Goal: Check status: Check status

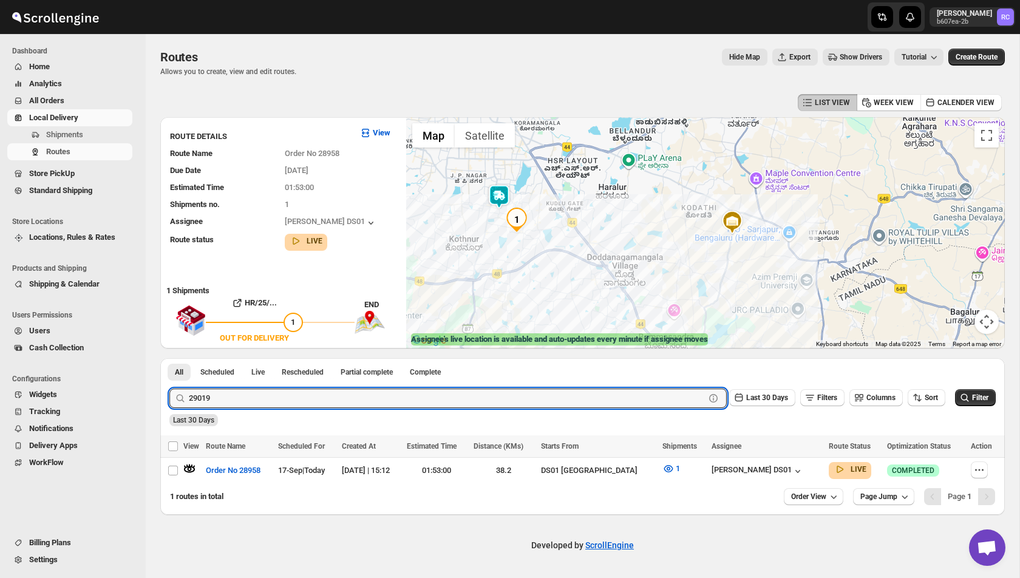
click at [169, 358] on button "Submit" at bounding box center [186, 364] width 35 height 13
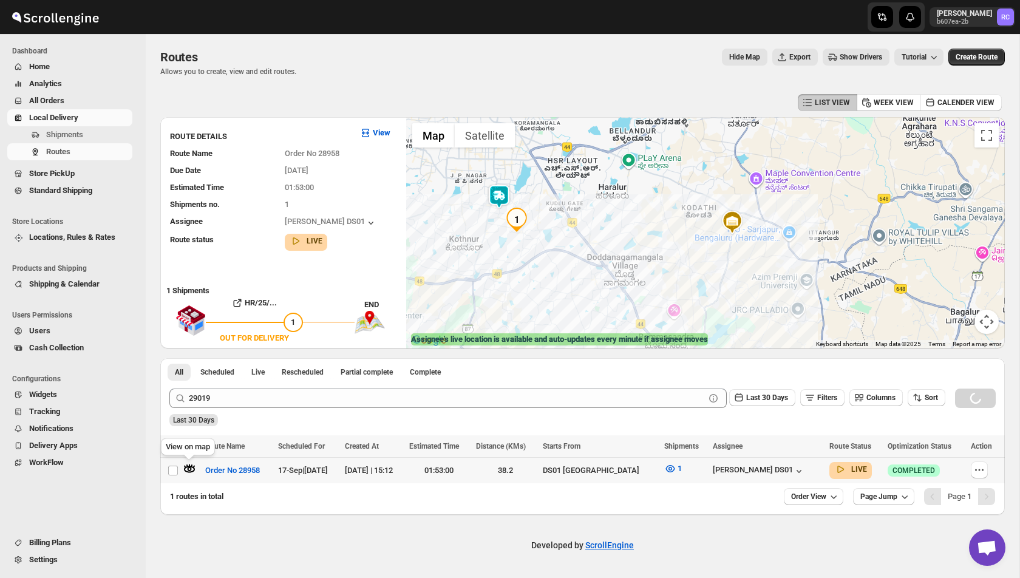
click at [188, 472] on icon "button" at bounding box center [189, 469] width 11 height 7
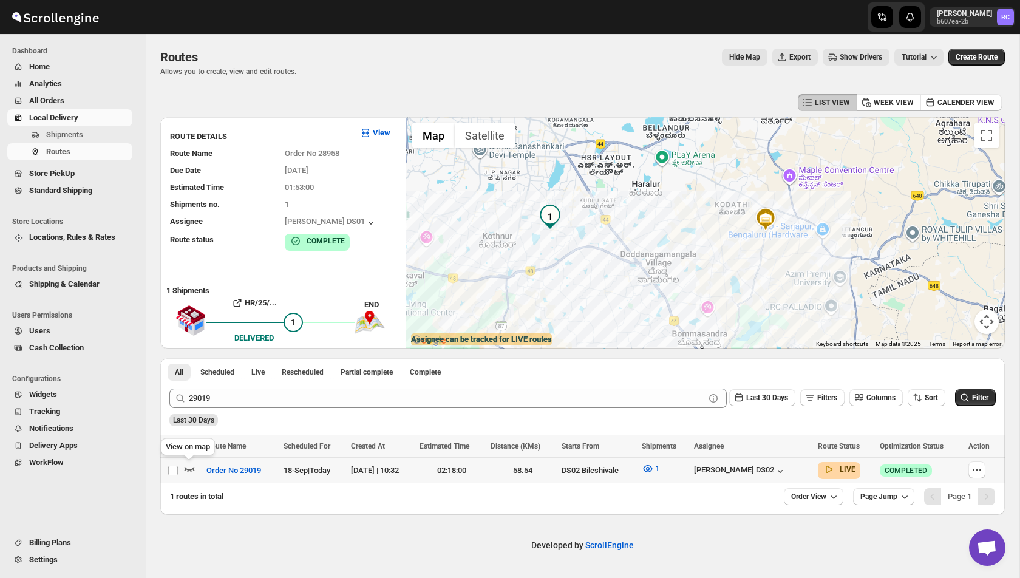
click at [185, 471] on icon "button" at bounding box center [189, 469] width 12 height 12
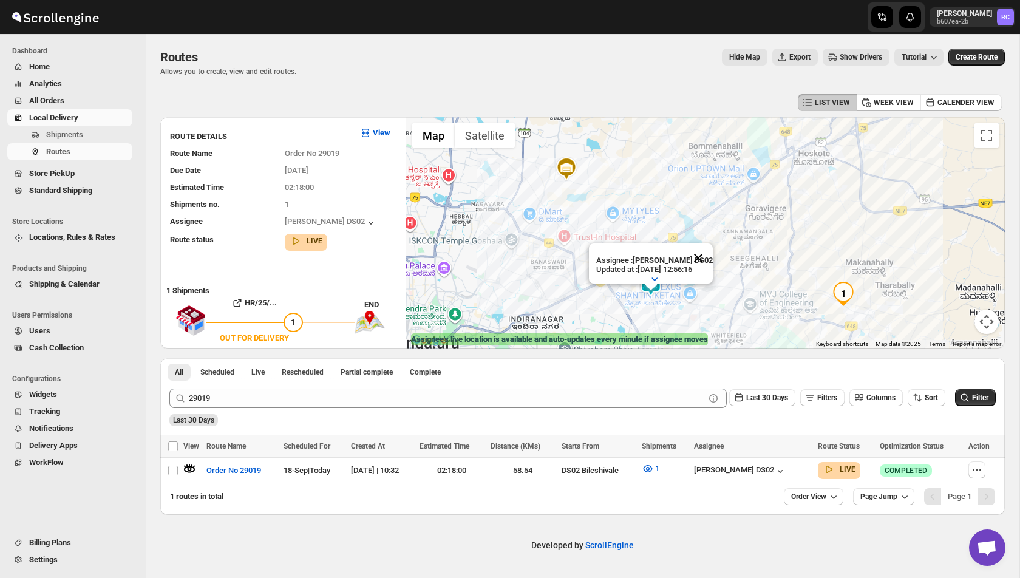
click at [703, 260] on button "Close" at bounding box center [698, 257] width 29 height 29
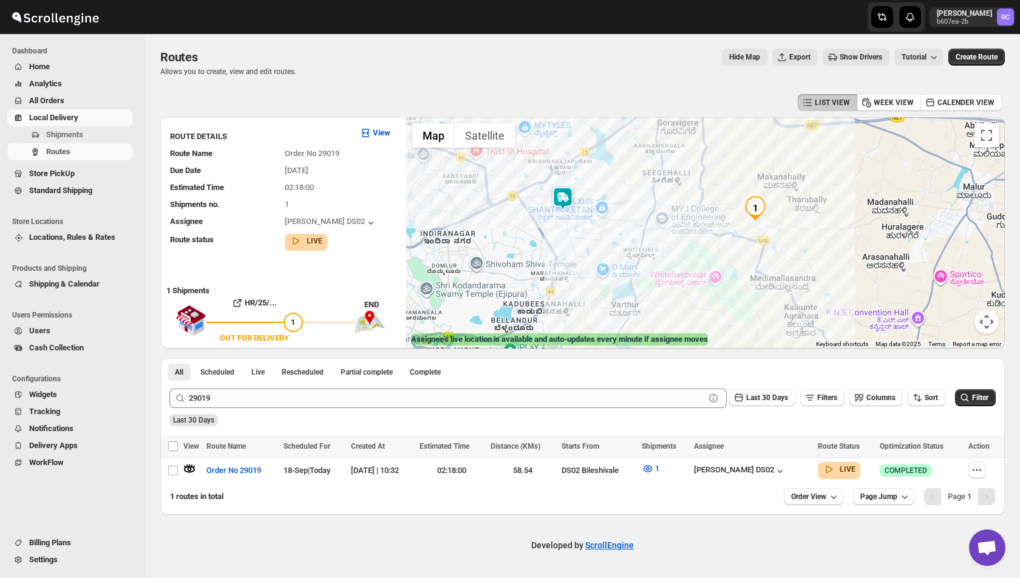
drag, startPoint x: 723, startPoint y: 282, endPoint x: 634, endPoint y: 196, distance: 123.7
click at [634, 196] on div at bounding box center [705, 232] width 599 height 231
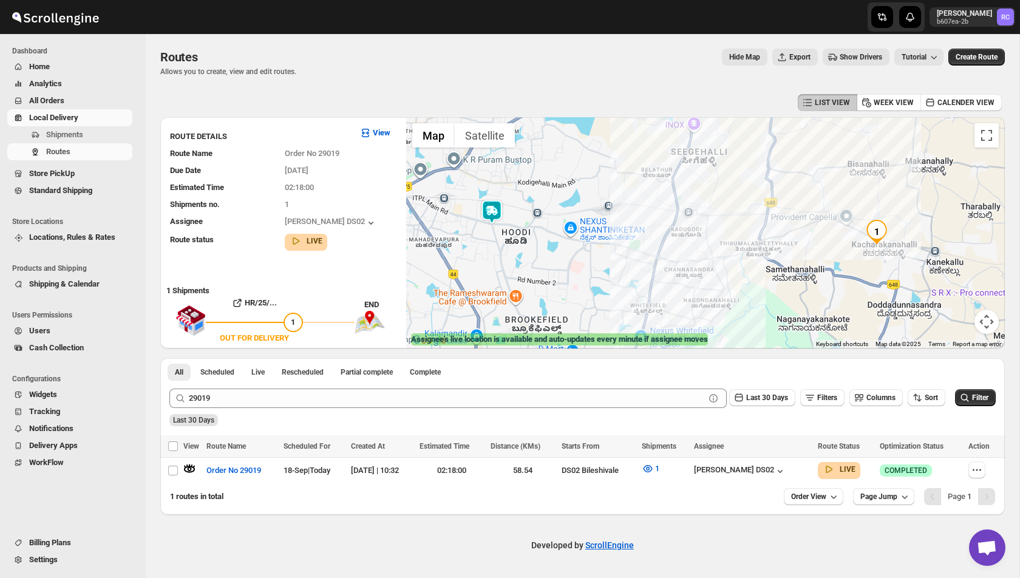
click at [491, 211] on img at bounding box center [492, 212] width 24 height 24
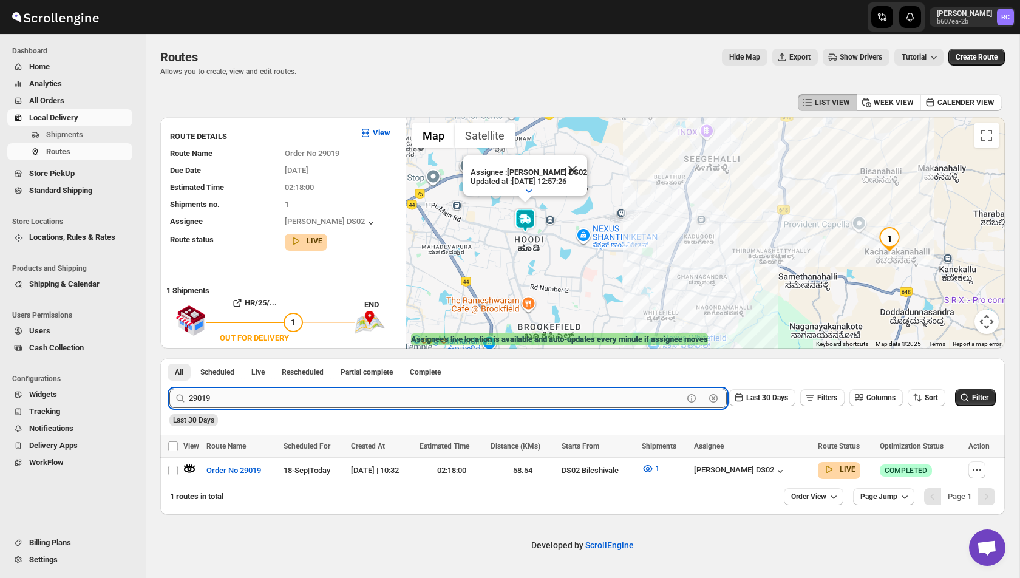
click at [258, 395] on input "29019" at bounding box center [436, 398] width 494 height 19
click at [169, 358] on button "Submit" at bounding box center [186, 364] width 35 height 13
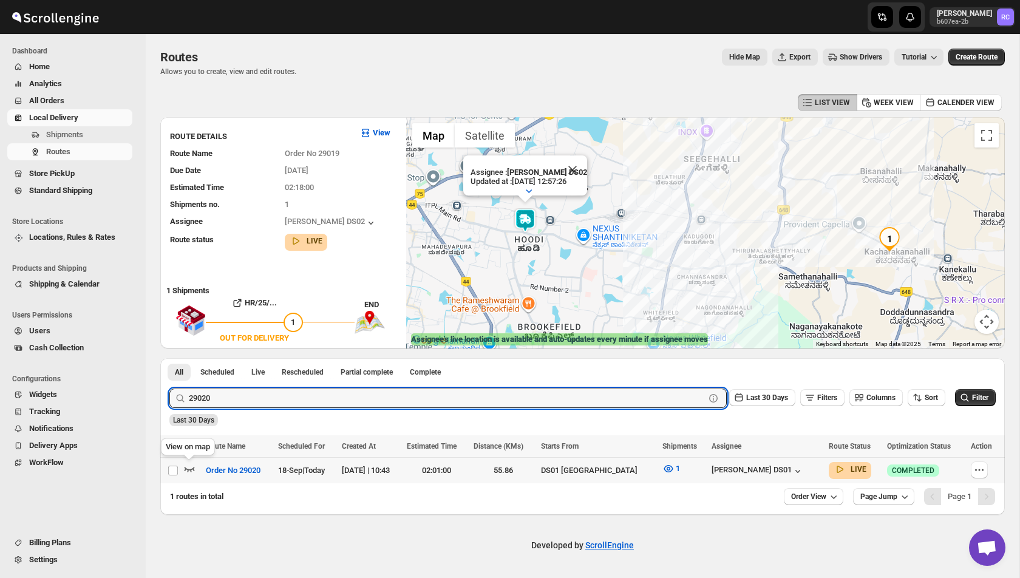
click at [192, 468] on icon "button" at bounding box center [190, 469] width 10 height 5
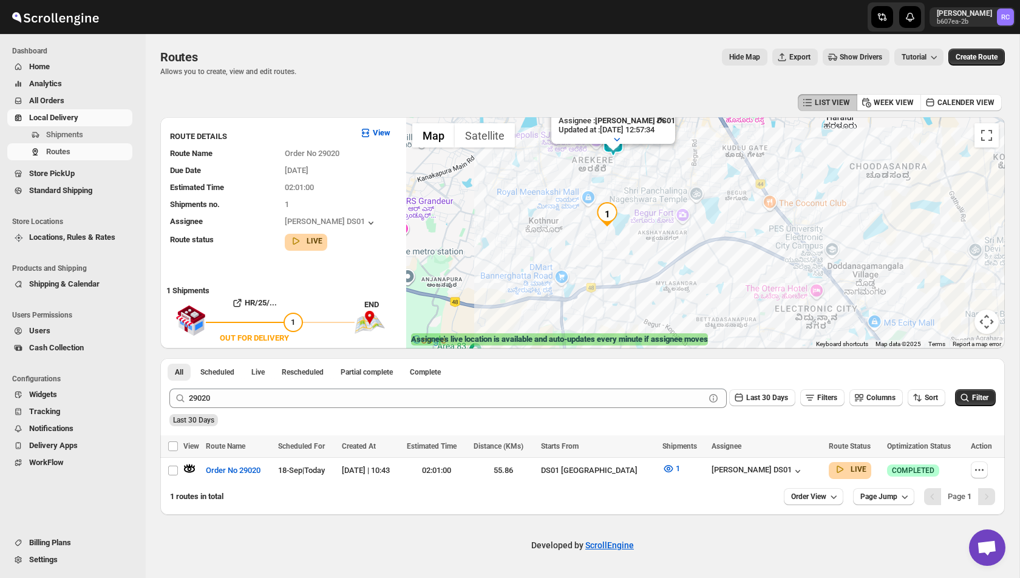
drag, startPoint x: 622, startPoint y: 163, endPoint x: 622, endPoint y: 237, distance: 74.1
click at [622, 237] on div "Assignee : [PERSON_NAME] DS01 Updated at : [DATE] 12:57:34 Duty mode Enabled Ba…" at bounding box center [705, 232] width 599 height 231
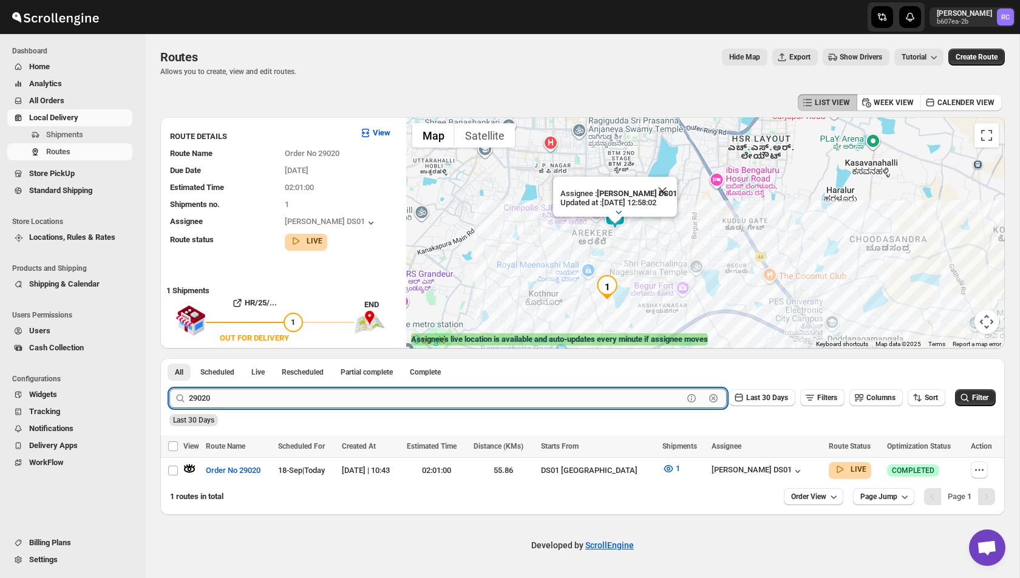
click at [250, 402] on input "29020" at bounding box center [436, 398] width 494 height 19
type input "29019"
click at [169, 358] on button "Submit" at bounding box center [186, 364] width 35 height 13
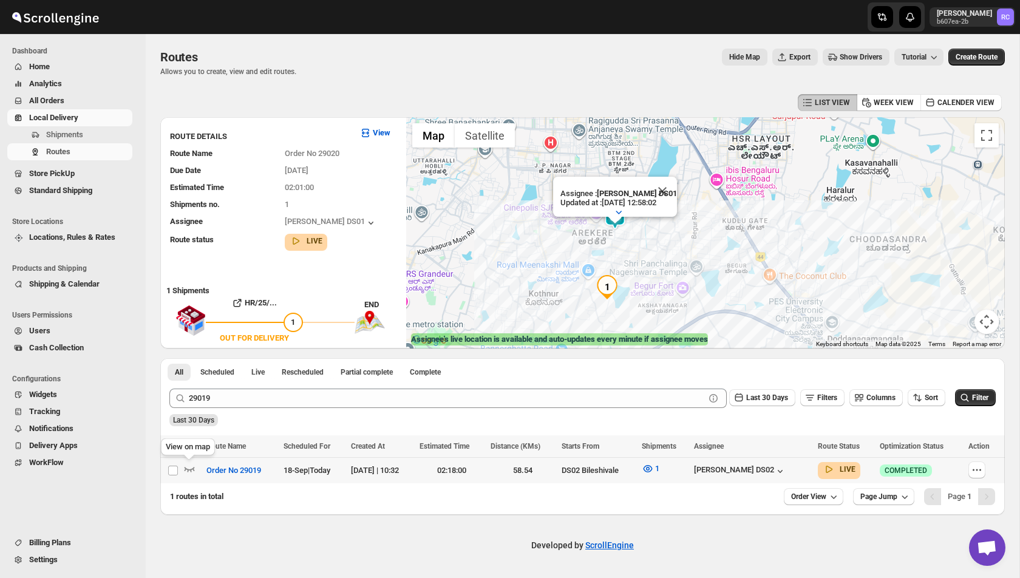
click at [187, 472] on icon "button" at bounding box center [189, 469] width 12 height 12
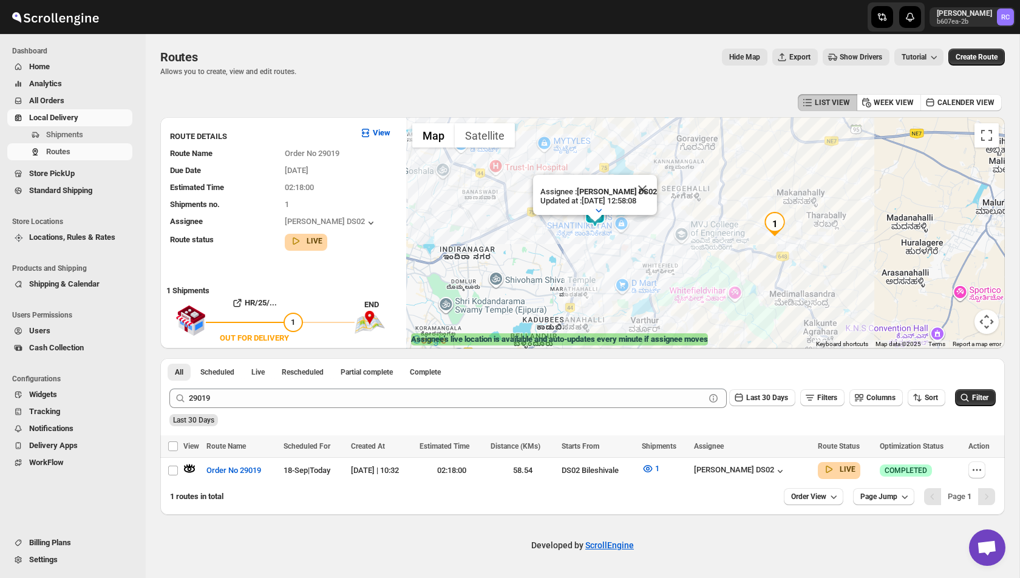
drag, startPoint x: 828, startPoint y: 256, endPoint x: 757, endPoint y: 186, distance: 99.6
click at [757, 186] on div "Assignee : [PERSON_NAME] DS02 Updated at : [DATE] 12:58:08 Duty mode Enabled Ba…" at bounding box center [705, 232] width 599 height 231
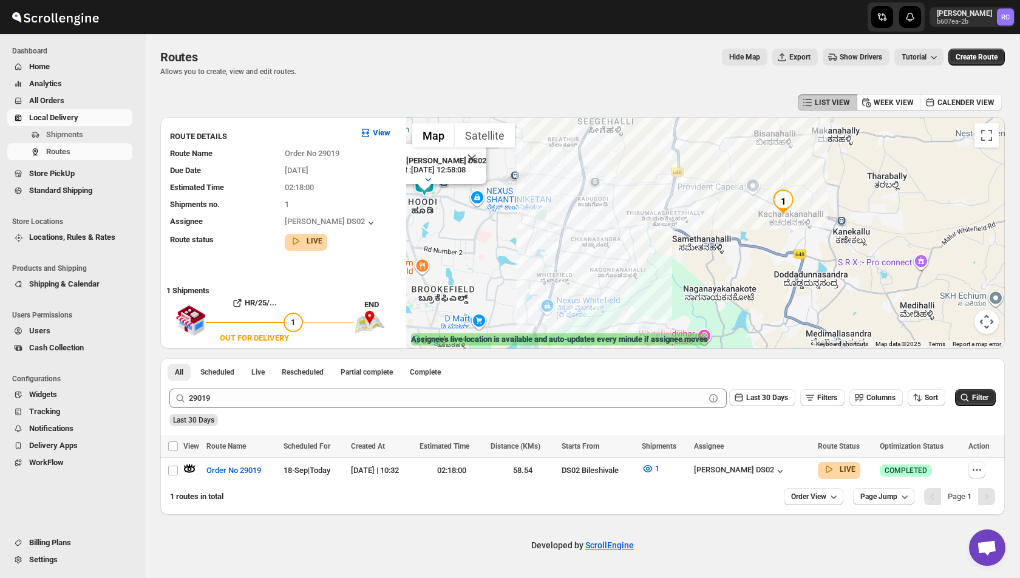
drag, startPoint x: 730, startPoint y: 216, endPoint x: 760, endPoint y: 244, distance: 40.4
click at [760, 244] on div "Assignee : [PERSON_NAME] DS02 Updated at : [DATE] 12:58:08 Duty mode Enabled Ba…" at bounding box center [705, 232] width 599 height 231
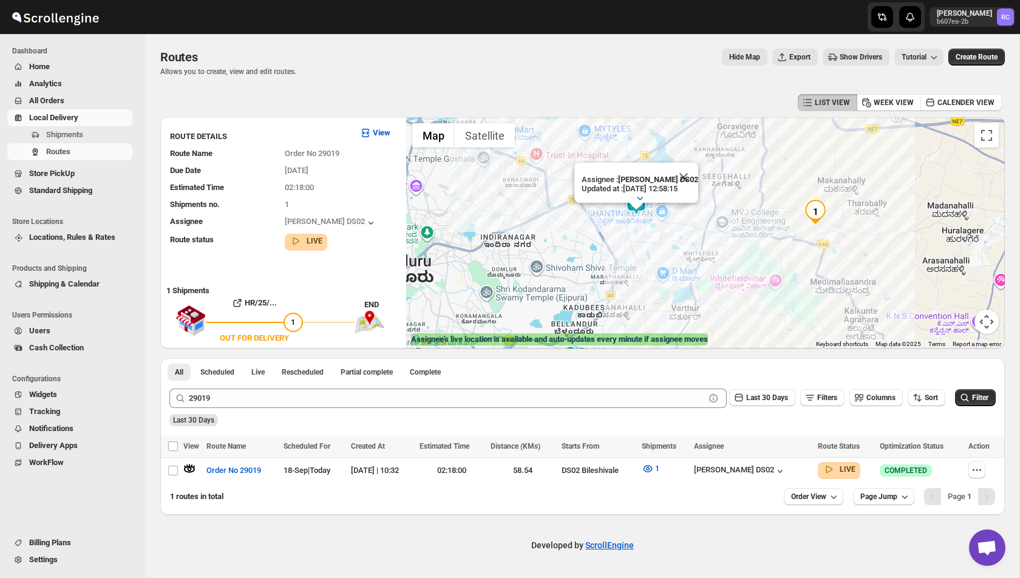
drag, startPoint x: 839, startPoint y: 252, endPoint x: 800, endPoint y: 254, distance: 39.5
click at [800, 254] on div "Assignee : [PERSON_NAME] DS02 Updated at : [DATE] 12:58:15 Duty mode Enabled Ba…" at bounding box center [705, 232] width 599 height 231
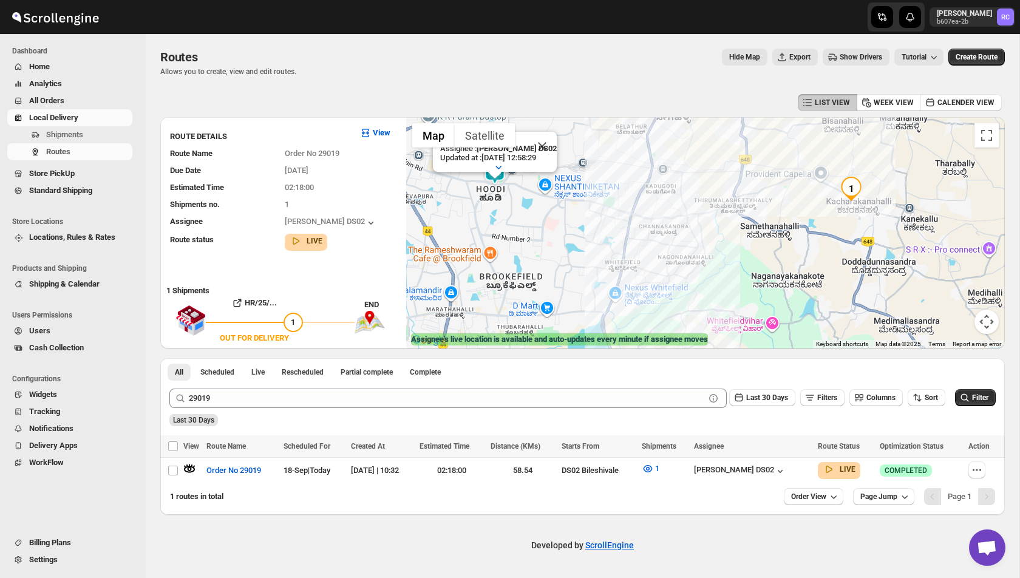
drag, startPoint x: 534, startPoint y: 240, endPoint x: 605, endPoint y: 266, distance: 75.1
click at [605, 266] on div "Assignee : [PERSON_NAME] DS02 Updated at : [DATE] 12:58:29 Duty mode Enabled Ba…" at bounding box center [705, 232] width 599 height 231
drag, startPoint x: 643, startPoint y: 227, endPoint x: 643, endPoint y: 281, distance: 54.0
click at [643, 281] on div "Assignee : [PERSON_NAME] DS02 Updated at : [DATE] 12:58:29 Duty mode Enabled Ba…" at bounding box center [705, 232] width 599 height 231
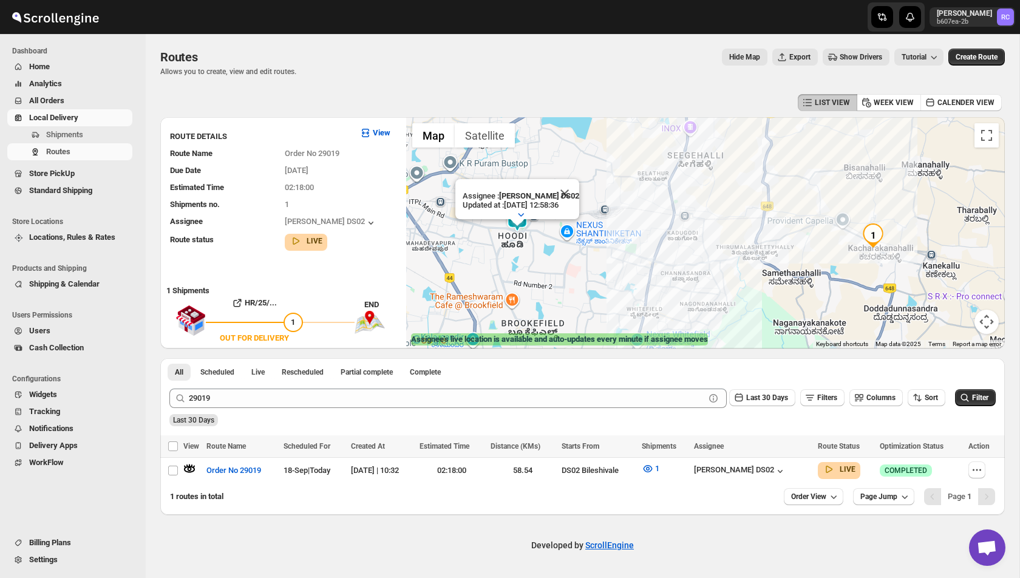
drag, startPoint x: 632, startPoint y: 219, endPoint x: 649, endPoint y: 246, distance: 31.7
click at [651, 248] on div "Assignee : [PERSON_NAME] DS02 Updated at : [DATE] 12:58:36 Duty mode Enabled Ba…" at bounding box center [705, 232] width 599 height 231
